Goal: Task Accomplishment & Management: Use online tool/utility

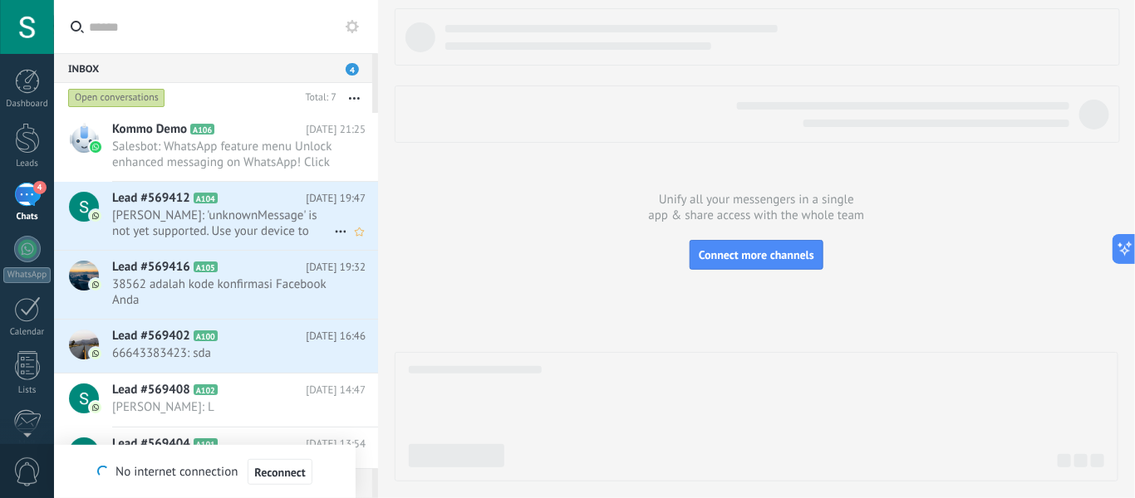
scroll to position [15, 0]
click at [37, 265] on link "WhatsApp" at bounding box center [27, 259] width 54 height 47
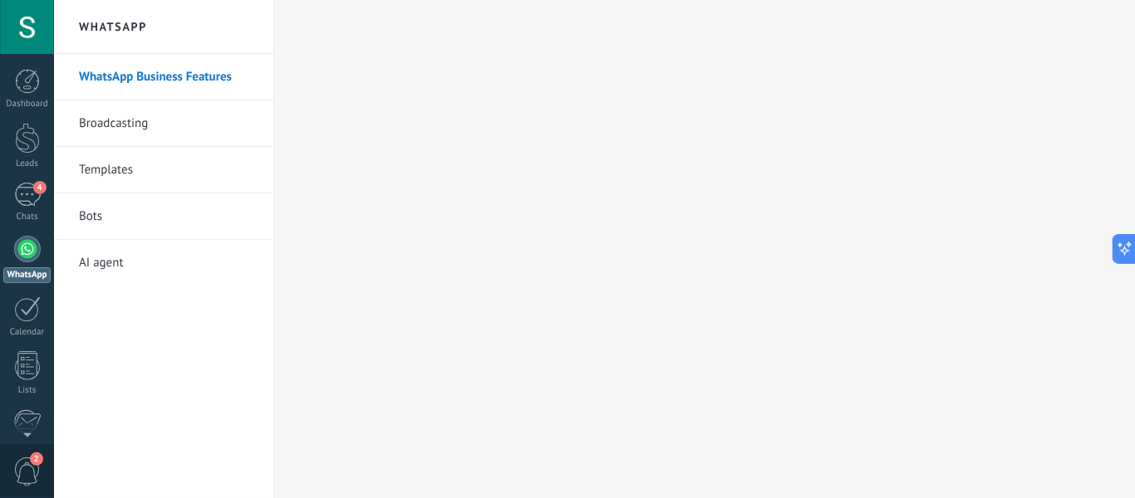
click at [100, 163] on link "Templates" at bounding box center [168, 170] width 178 height 47
